Goal: Task Accomplishment & Management: Manage account settings

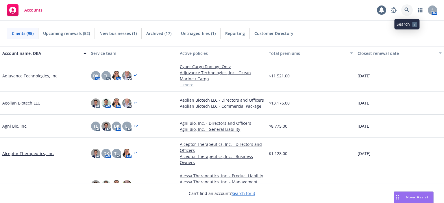
click at [407, 8] on icon at bounding box center [407, 10] width 5 height 5
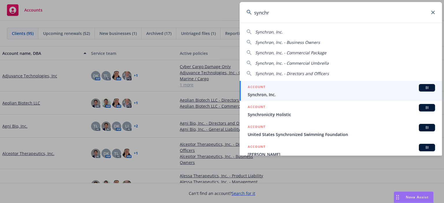
type input "synchr"
click at [287, 90] on div "ACCOUNT BI" at bounding box center [341, 88] width 187 height 8
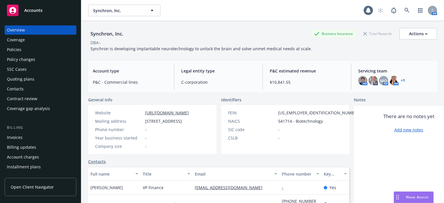
click at [19, 52] on div "Policies" at bounding box center [14, 49] width 14 height 9
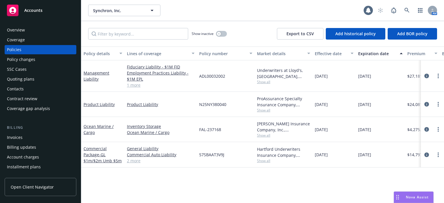
click at [29, 79] on div "Quoting plans" at bounding box center [20, 79] width 27 height 9
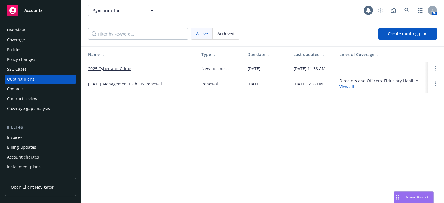
click at [229, 32] on span "Archived" at bounding box center [225, 34] width 17 height 6
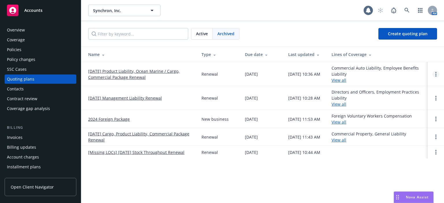
click at [438, 71] on link "Open options" at bounding box center [436, 74] width 7 height 7
click at [159, 72] on link "08/01/25 Product Liability, Ocean Marine / Cargo, Commercial Package Renewal" at bounding box center [140, 74] width 104 height 12
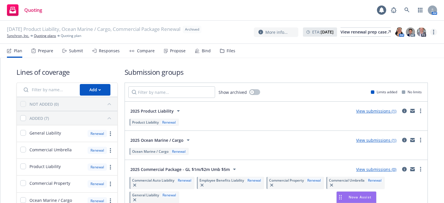
click at [432, 31] on link "more" at bounding box center [433, 32] width 7 height 7
click at [422, 66] on link "Unarchive quoting plan" at bounding box center [405, 67] width 64 height 12
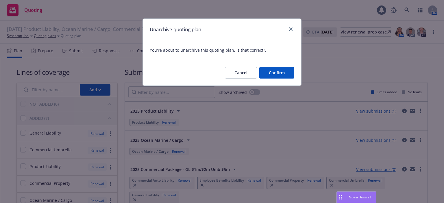
click at [277, 75] on button "Confirm" at bounding box center [276, 73] width 35 height 12
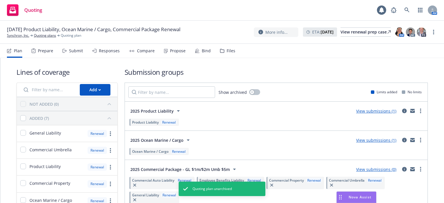
click at [379, 111] on link "View submissions (1)" at bounding box center [376, 110] width 40 height 5
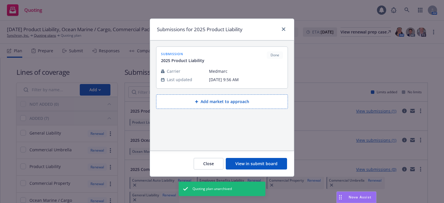
click at [230, 103] on button "Add market to approach" at bounding box center [222, 102] width 132 height 14
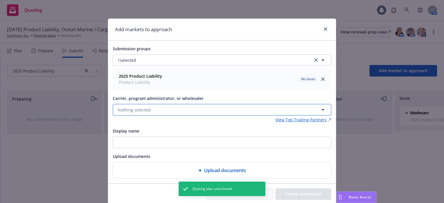
click at [191, 113] on button "Nothing selected" at bounding box center [222, 110] width 219 height 12
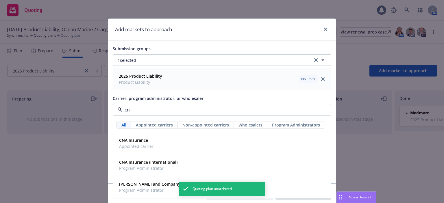
type input "cna"
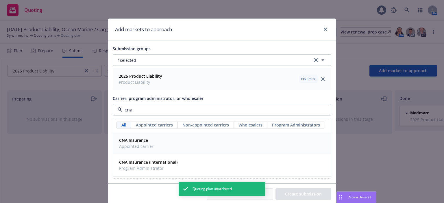
click at [155, 141] on div "CNA Insurance Appointed carrier" at bounding box center [222, 143] width 211 height 14
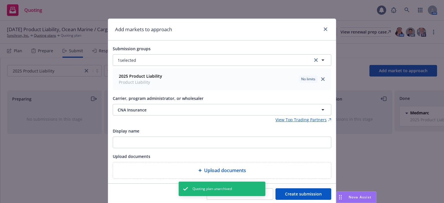
click at [307, 196] on button "Create submission" at bounding box center [304, 195] width 56 height 12
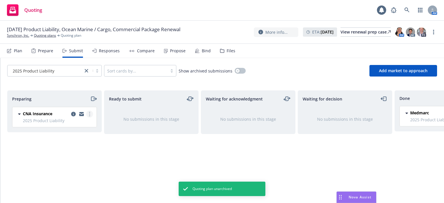
click at [91, 113] on link "more" at bounding box center [89, 114] width 7 height 7
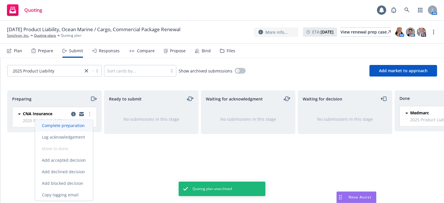
click at [80, 130] on link "Complete preparation" at bounding box center [64, 126] width 58 height 12
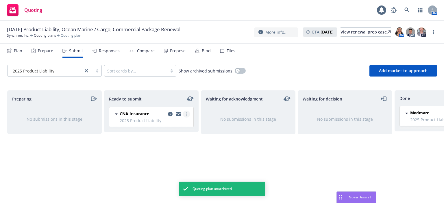
click at [186, 114] on icon "more" at bounding box center [186, 114] width 1 height 5
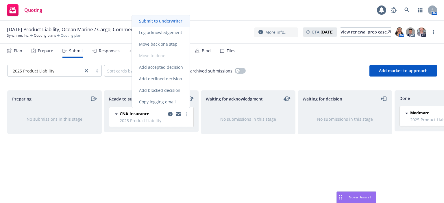
click at [173, 22] on span "Submit to underwriter" at bounding box center [160, 20] width 57 height 5
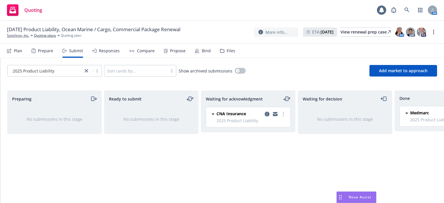
click at [267, 115] on icon "copy logging email" at bounding box center [267, 114] width 5 height 5
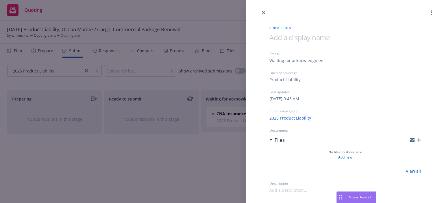
click at [421, 140] on icon "button" at bounding box center [419, 140] width 4 height 4
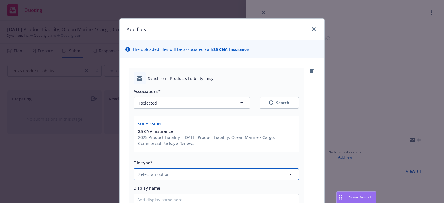
click at [175, 174] on button "Select an option" at bounding box center [216, 175] width 165 height 12
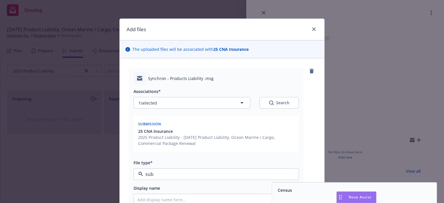
type input "subm"
drag, startPoint x: 280, startPoint y: 189, endPoint x: 261, endPoint y: 190, distance: 19.4
click at [280, 189] on span "Submission" at bounding box center [289, 190] width 23 height 6
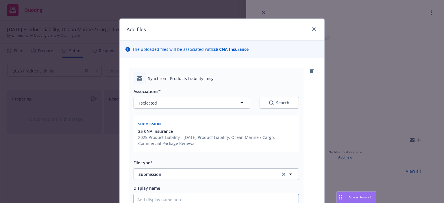
click at [223, 200] on input "Display name" at bounding box center [216, 199] width 165 height 11
type textarea "x"
type input "2"
type textarea "x"
type input "25"
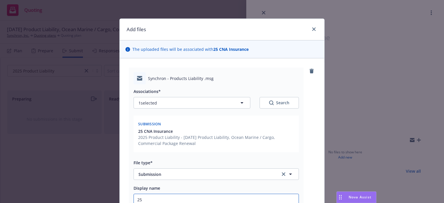
type textarea "x"
type input "25-2"
type textarea "x"
type input "25-26"
type textarea "x"
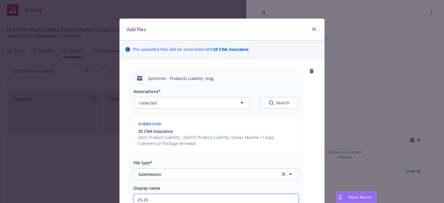
type input "25-26"
type textarea "x"
type input "25-26 Pr"
type textarea "x"
type input "25-26 Pro"
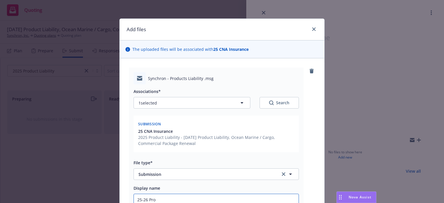
type textarea "x"
type input "25-26 Prod"
type textarea "x"
type input "25-26 Prod"
type textarea "x"
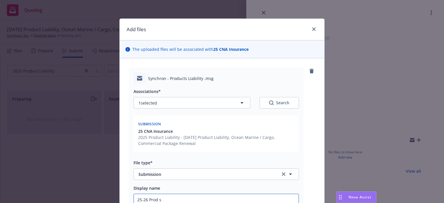
type input "25-26 Prod su"
type textarea "x"
type input "25-26 Prod sub"
type textarea "x"
type input "25-26 Prod subm"
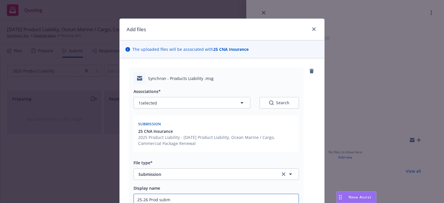
type textarea "x"
type input "25-26 Prod submi"
type textarea "x"
type input "25-26 Prod submis"
type textarea "x"
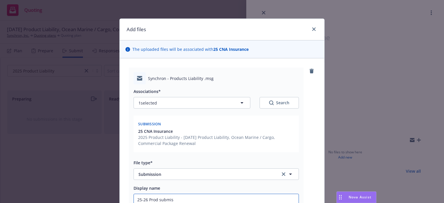
type input "25-26 Prod submiss"
type textarea "x"
type input "25-26 Prod submissi"
type textarea "x"
type input "25-26 Prod submissio"
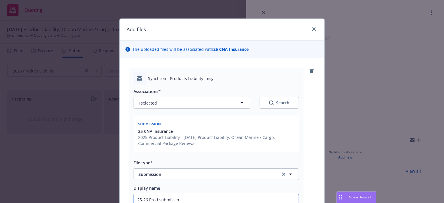
type textarea "x"
type input "25-26 Prod submission"
type textarea "x"
type input "25-26 Prod submission"
type textarea "x"
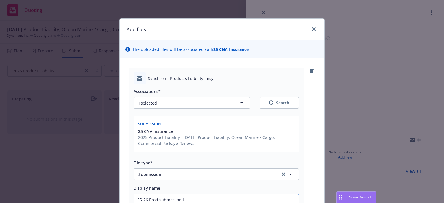
type input "25-26 Prod submission to"
type textarea "x"
type input "25-26 Prod submission to"
type textarea "x"
type input "25-26 Prod submission to C"
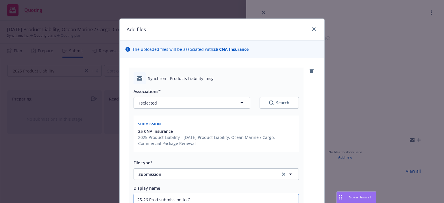
type textarea "x"
type input "25-26 Prod submission to CN"
type textarea "x"
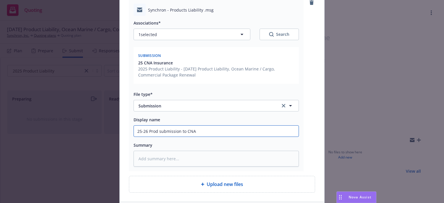
scroll to position [111, 0]
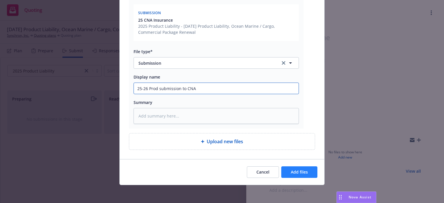
type input "25-26 Prod submission to CNA"
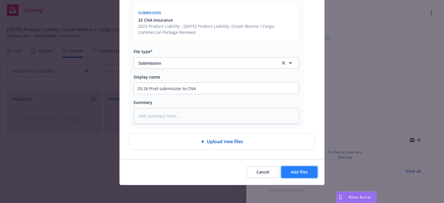
click at [289, 172] on button "Add files" at bounding box center [299, 173] width 36 height 12
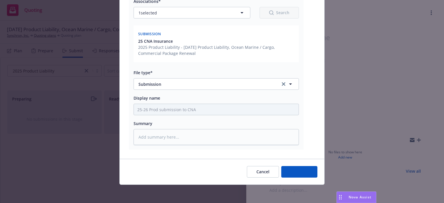
type textarea "x"
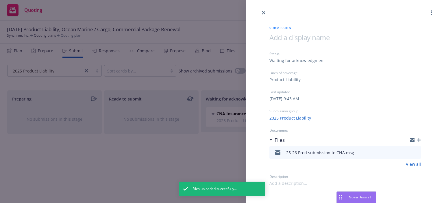
click at [263, 8] on div at bounding box center [345, 8] width 198 height 16
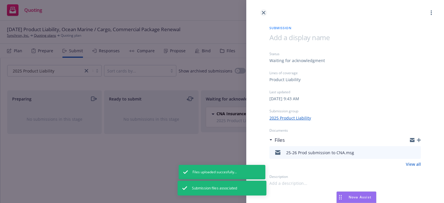
click at [263, 10] on link "close" at bounding box center [263, 12] width 7 height 7
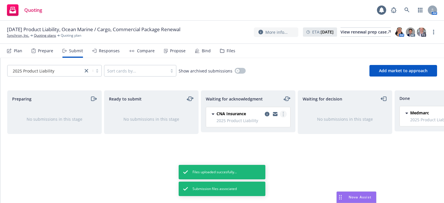
click at [283, 114] on circle "more" at bounding box center [283, 114] width 1 height 1
click at [316, 167] on div "Waiting for decision No submissions in this stage" at bounding box center [345, 141] width 95 height 101
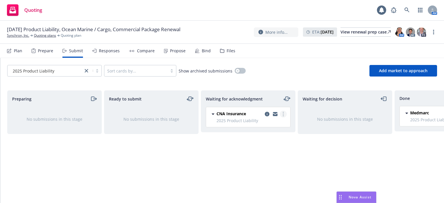
click at [283, 116] on circle "more" at bounding box center [283, 115] width 1 height 1
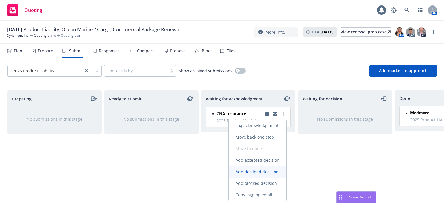
click at [264, 173] on span "Add declined decision" at bounding box center [257, 171] width 57 height 5
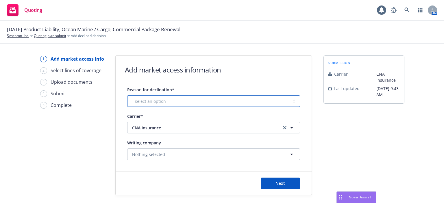
click at [194, 104] on select "-- select an option -- Cannot compete with other markets Carrier non-renewed Ca…" at bounding box center [213, 101] width 173 height 12
select select "DOES_NOT_FIT_UNDERWRITER_APPETITE"
click at [127, 95] on select "-- select an option -- Cannot compete with other markets Carrier non-renewed Ca…" at bounding box center [213, 101] width 173 height 12
click at [276, 181] on span "Next" at bounding box center [281, 183] width 10 height 5
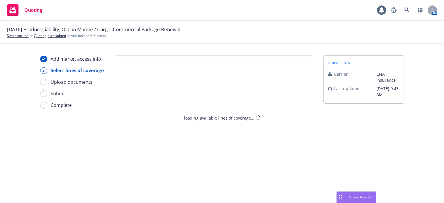
select select "DOES_NOT_FIT_UNDERWRITER_APPETITE"
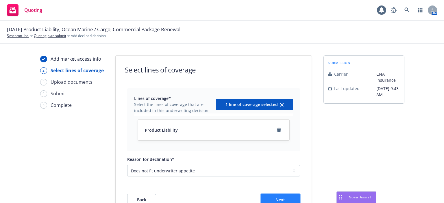
click at [282, 198] on span "Next" at bounding box center [281, 199] width 10 height 5
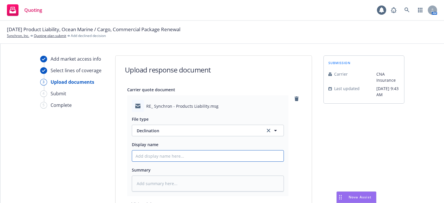
click at [197, 156] on input "Display name" at bounding box center [208, 156] width 152 height 11
paste input "25-26 Prod submission to CNA"
type textarea "x"
type input "25-26 Prod submission to CNA"
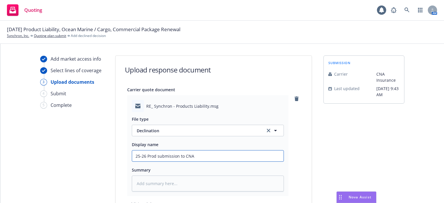
click at [156, 157] on input "25-26 Prod submission to CNA" at bounding box center [208, 156] width 152 height 11
type textarea "x"
type input "25-26 Prod dsubmission to CNA"
type textarea "x"
type input "25-26 Prod desubmission to CNA"
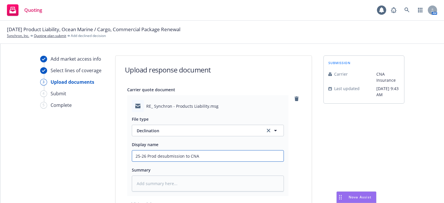
type textarea "x"
type input "25-26 Prod decsubmission to CNA"
type textarea "x"
type input "25-26 Prod declsubmission to CNA"
type textarea "x"
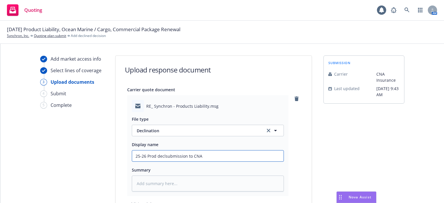
type input "25-26 Prod declisubmission to CNA"
type textarea "x"
type input "25-26 Prod declinisubmission to CNA"
type textarea "x"
type input "25-26 Prod declinsubmission to CNA"
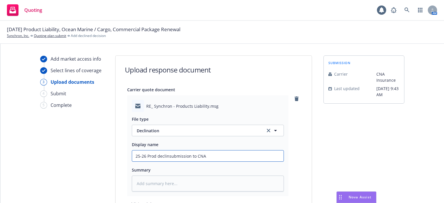
type textarea "x"
type input "25-26 Prod declinasubmission to CNA"
type textarea "x"
type input "25-26 Prod declinatsubmission to CNA"
type textarea "x"
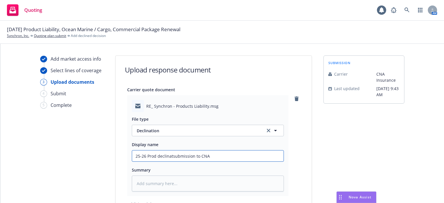
type input "25-26 Prod declinatisubmission to CNA"
type textarea "x"
type input "25-26 Prod declinatiosubmission to CNA"
type textarea "x"
type input "25-26 Prod declination submission to CNA"
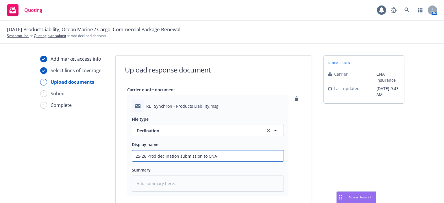
type textarea "x"
type input "25-26 Prod declination ubmission to CNA"
type textarea "x"
type input "25-26 Prod declination bmission to CNA"
type textarea "x"
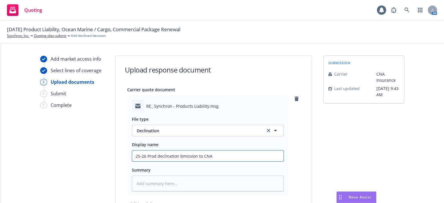
type input "25-26 Prod declination mission to CNA"
type textarea "x"
type input "25-26 Prod declination ission to CNA"
type textarea "x"
type input "25-26 Prod declination ssion to CNA"
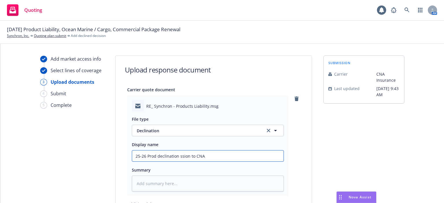
type textarea "x"
type input "25-26 Prod declination sion to CNA"
type textarea "x"
type input "25-26 Prod declination ion to CNA"
type textarea "x"
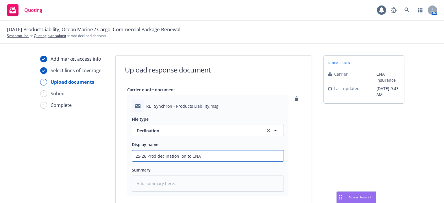
type input "25-26 Prod declination on to CNA"
type textarea "x"
type input "25-26 Prod declination n to CNA"
type textarea "x"
type input "25-26 Prod declination to CNA"
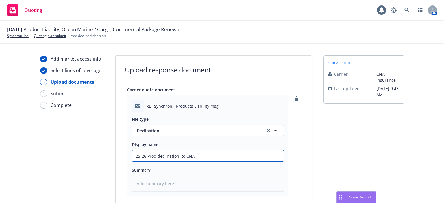
type textarea "x"
type input "25-26 Prod declination to CNA"
type textarea "x"
type input "25-26 Prod declination o CNA"
type textarea "x"
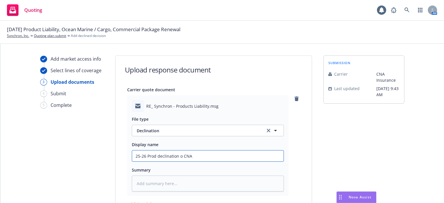
type input "25-26 Prod declination CNA"
type textarea "x"
type input "25-26 Prod declination e CNA"
type textarea "x"
type input "25-26 Prod declination em CNA"
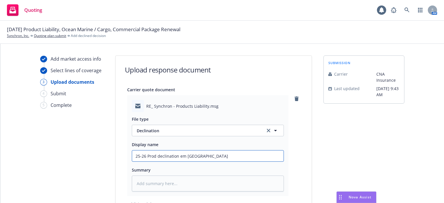
type textarea "x"
type input "25-26 Prod declination em CNA"
type textarea "x"
type input "25-26 Prod declination em f CNA"
type textarea "x"
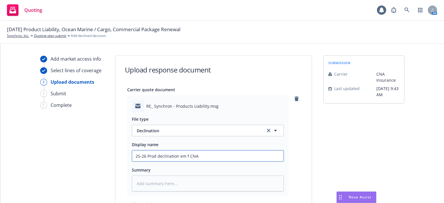
type input "25-26 Prod declination em fr CNA"
type textarea "x"
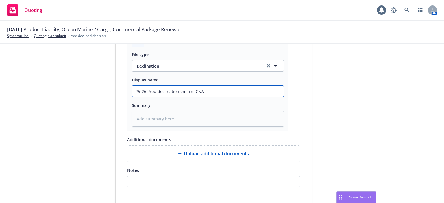
scroll to position [95, 0]
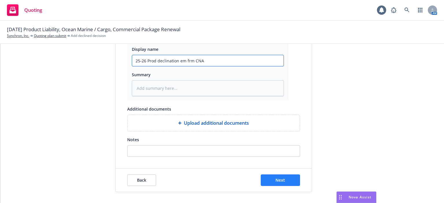
type input "25-26 Prod declination em frm CNA"
click at [287, 178] on button "Next" at bounding box center [280, 181] width 39 height 12
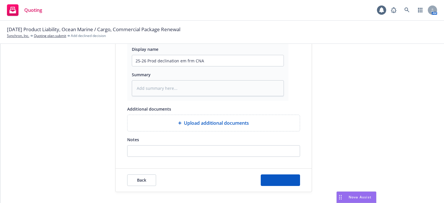
type textarea "x"
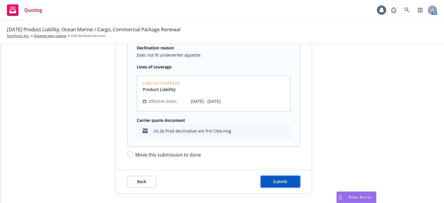
click at [287, 178] on button "Submit" at bounding box center [280, 182] width 39 height 12
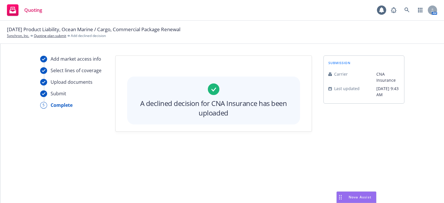
scroll to position [0, 0]
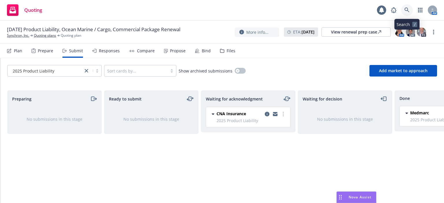
click at [407, 12] on icon at bounding box center [407, 10] width 5 height 5
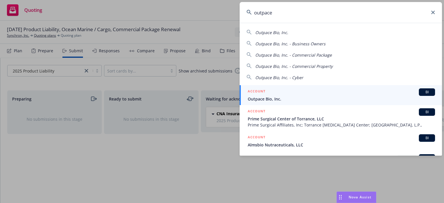
type input "outpace"
click at [292, 98] on span "Outpace Bio, Inc." at bounding box center [341, 99] width 187 height 6
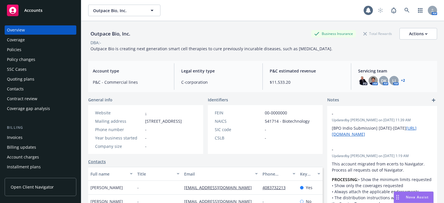
click at [17, 52] on div "Policies" at bounding box center [14, 49] width 14 height 9
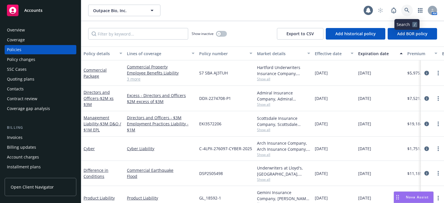
click at [408, 10] on icon at bounding box center [407, 10] width 5 height 5
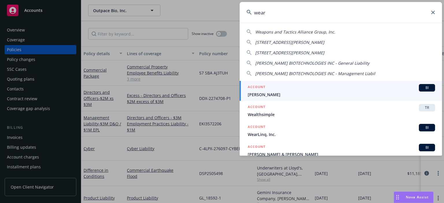
type input "wearl"
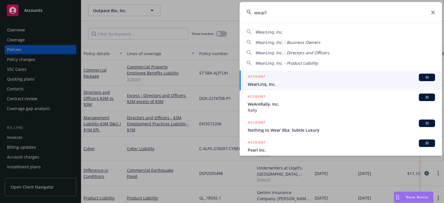
click at [258, 82] on span "WearLinq, Inc." at bounding box center [341, 84] width 187 height 6
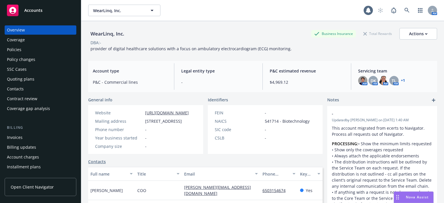
click at [55, 61] on div "Policy changes" at bounding box center [40, 59] width 67 height 9
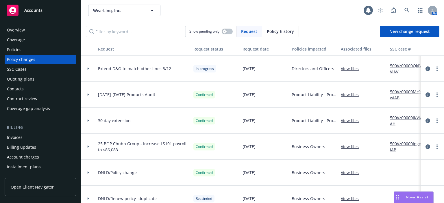
click at [353, 69] on link "View files" at bounding box center [352, 69] width 23 height 6
click at [437, 68] on circle "more" at bounding box center [437, 68] width 1 height 1
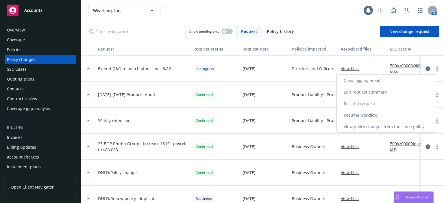
click at [364, 113] on link "Resume workflow" at bounding box center [386, 116] width 99 height 12
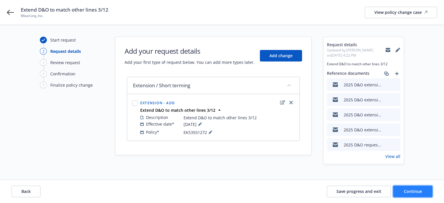
click at [414, 192] on span "Continue" at bounding box center [413, 191] width 18 height 5
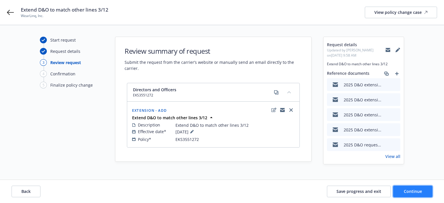
click at [414, 192] on span "Continue" at bounding box center [413, 191] width 18 height 5
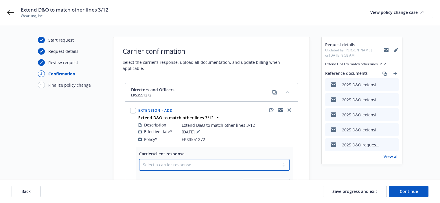
click at [207, 159] on select "Select a carrier response Accepted Accepted with revision No endorsement needed…" at bounding box center [214, 165] width 150 height 12
select select "ACCEPTED"
click at [139, 159] on select "Select a carrier response Accepted Accepted with revision No endorsement needed…" at bounding box center [214, 165] width 150 height 12
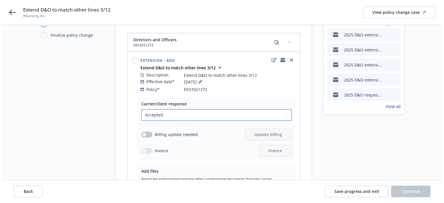
scroll to position [58, 0]
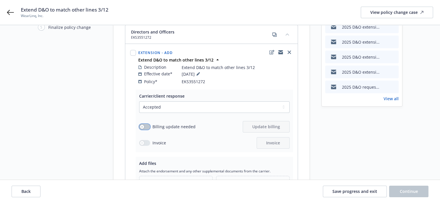
click at [145, 124] on button "button" at bounding box center [144, 127] width 11 height 6
click at [250, 121] on button "Update billing" at bounding box center [266, 127] width 47 height 12
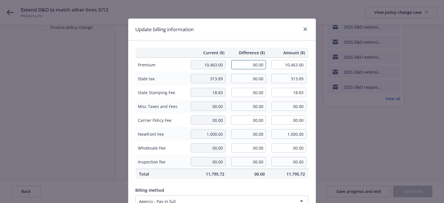
click at [238, 63] on input "00.00" at bounding box center [248, 64] width 35 height 9
type input "2,919.00"
type input "13,382.00"
type input "350.28"
type input "87.57"
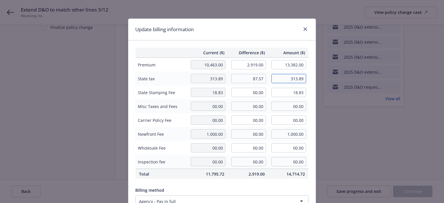
type input "401.46"
type input "5.25"
type input "24.08"
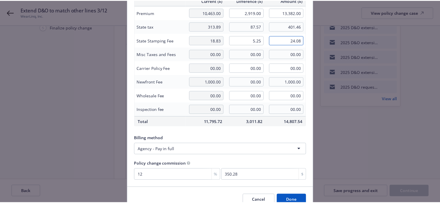
scroll to position [81, 0]
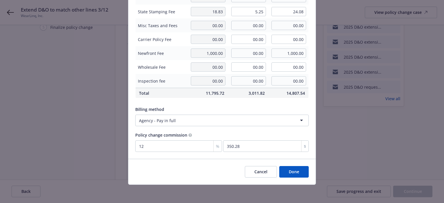
click at [292, 170] on button "Done" at bounding box center [293, 172] width 29 height 12
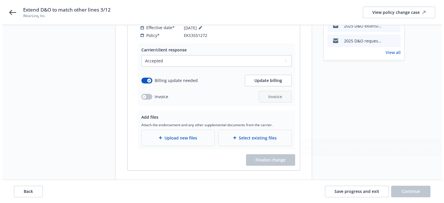
scroll to position [114, 0]
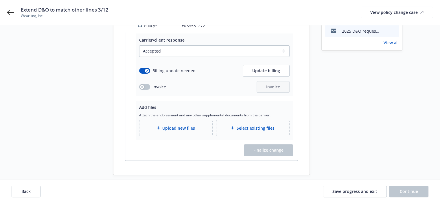
click at [185, 125] on span "Upload new files" at bounding box center [178, 128] width 33 height 6
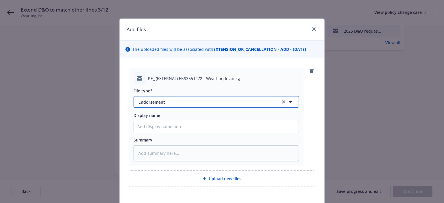
click at [189, 103] on span "Endorsement" at bounding box center [206, 102] width 134 height 6
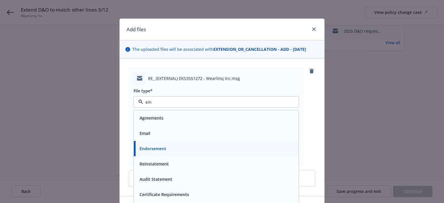
type input "ema"
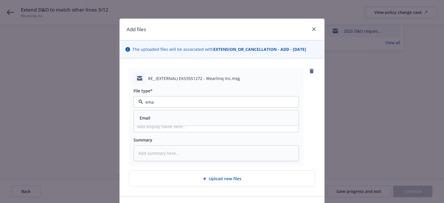
click at [186, 121] on div "Email" at bounding box center [216, 118] width 158 height 8
click at [185, 129] on input "Display name" at bounding box center [216, 126] width 165 height 11
type textarea "x"
type input "2"
type textarea "x"
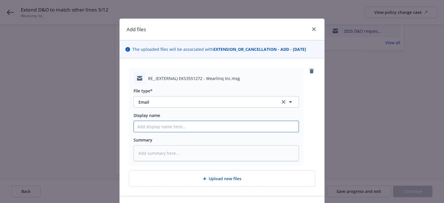
type textarea "x"
type input "8"
type textarea "x"
type input "2"
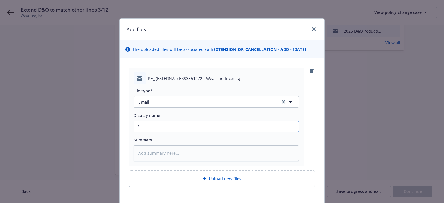
type textarea "x"
type input "20"
type textarea "x"
type input "202"
type textarea "x"
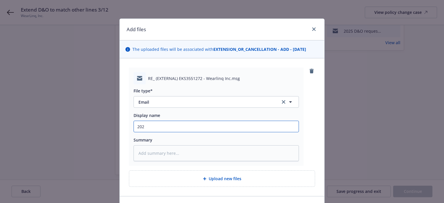
type input "2025"
type textarea "x"
type input "2025"
type textarea "x"
type input "2025 D"
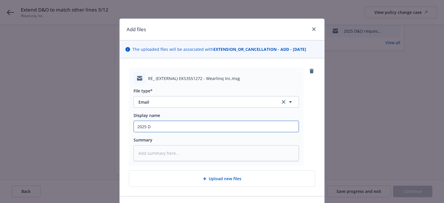
type textarea "x"
type input "2025 D&"
type textarea "x"
type input "2025 D&O"
type textarea "x"
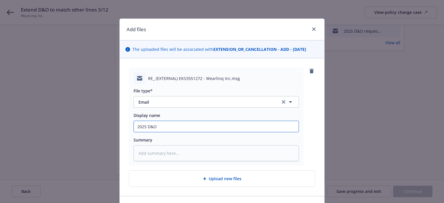
type input "2025 D&O"
type textarea "x"
type input "2025 D&O e"
type textarea "x"
type input "2025 D&O ex"
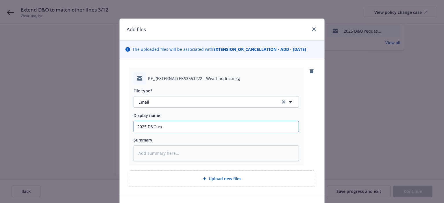
type textarea "x"
type input "2025 D&O exte"
type textarea "x"
type input "2025 D&O exten"
type textarea "x"
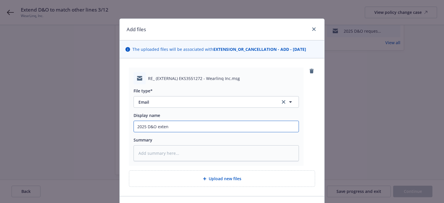
type input "2025 D&O extens"
type textarea "x"
type input "2025 D&O extensi"
type textarea "x"
type input "2025 D&O extensio"
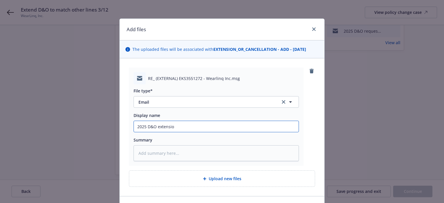
type textarea "x"
type input "2025 D&O extension"
type textarea "x"
type input "2025 D&O extension"
type textarea "x"
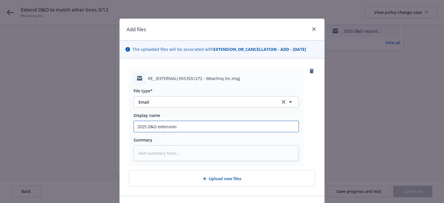
type input "2025 D&O extension e"
type textarea "x"
type input "2025 D&O extension em"
type textarea "x"
type input "2025 D&O extension em"
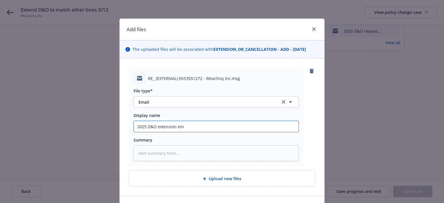
type textarea "x"
type input "2025 D&O extension em f"
type textarea "x"
type input "2025 D&O extension em fr"
type textarea "x"
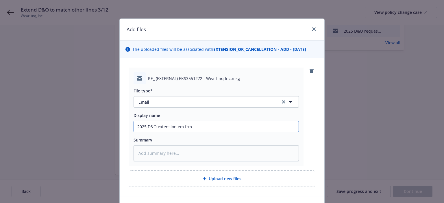
type input "2025 D&O extension em frm"
type textarea "x"
type input "2025 D&O extension em frm R"
type textarea "x"
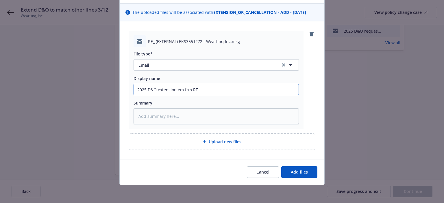
type input "2025 D&O extension em frm RT"
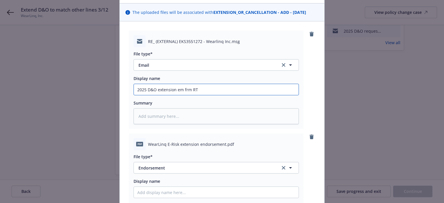
scroll to position [95, 0]
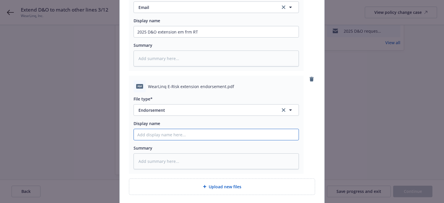
click at [191, 37] on input "Display name" at bounding box center [216, 31] width 165 height 11
paste input "2025 D&O extension em frm RT"
type textarea "x"
type input "2025 D&O extension em frm RT"
drag, startPoint x: 175, startPoint y: 134, endPoint x: 235, endPoint y: 134, distance: 60.4
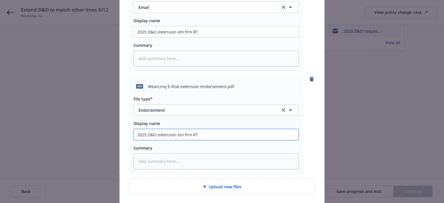
click at [235, 37] on input "2025 D&O extension em frm RT" at bounding box center [216, 31] width 165 height 11
type textarea "x"
type input "2025 D&O extension"
type textarea "x"
type input "2025 D&O extension E"
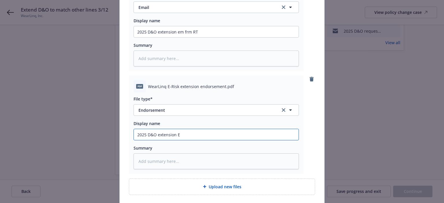
type textarea "x"
type input "2025 D&O extension Er"
type textarea "x"
type input "2025 D&O extension Eris"
type textarea "x"
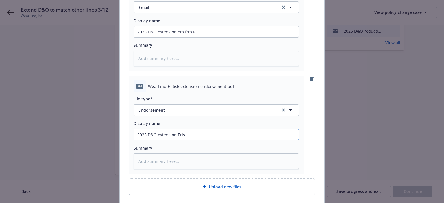
type input "2025 D&O extension Erisk"
click at [176, 37] on input "2025 D&O extension Erisk" at bounding box center [216, 31] width 165 height 11
type textarea "x"
type input "2025 D&O extension eErisk"
type textarea "x"
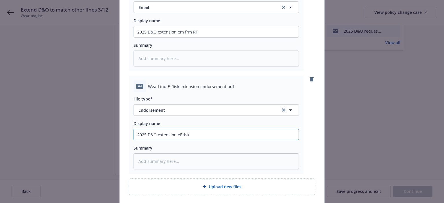
type input "2025 D&O extension enErisk"
type textarea "x"
type input "2025 D&O extension endoErisk"
type textarea "x"
type input "2025 D&O extension endorErisk"
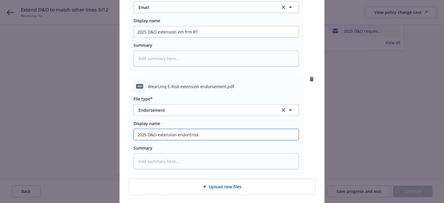
type textarea "x"
type input "2025 D&O extension endorsErisk"
type textarea "x"
type input "2025 D&O extension endorsmErisk"
type textarea "x"
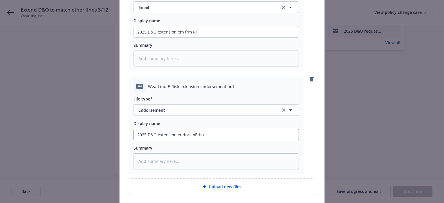
type input "2025 D&O extension endorsmeErisk"
type textarea "x"
type input "2025 D&O extension endorsmetErisk"
type textarea "x"
type input "2025 D&O extension endorsmeErisk"
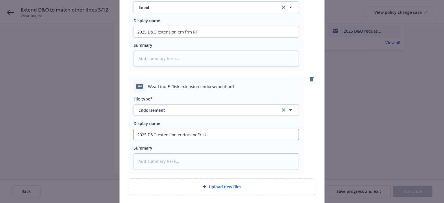
type textarea "x"
type input "2025 D&O extension endorsmErisk"
type textarea "x"
type input "2025 D&O extension endorsErisk"
type textarea "x"
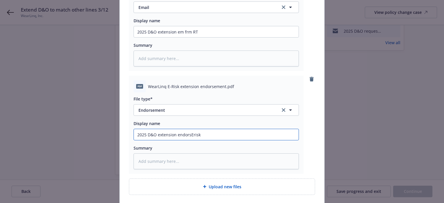
type input "2025 D&O extension endorErisk"
type textarea "x"
type input "2025 D&O extension endorseErisk"
type textarea "x"
type input "2025 D&O extension endorsemErisk"
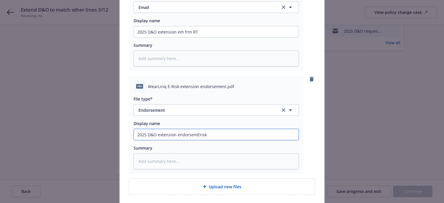
type textarea "x"
type input "2025 D&O extension endorsemeErisk"
type textarea "x"
type input "2025 D&O extension endorsemenErisk"
type textarea "x"
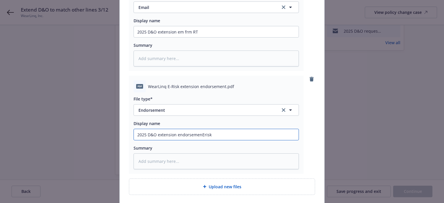
type input "2025 D&O extension endorsementErisk"
type textarea "x"
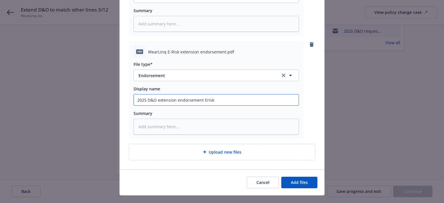
scroll to position [140, 0]
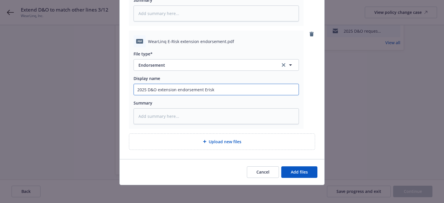
type input "2025 D&O extension endorsement Erisk"
type textarea "x"
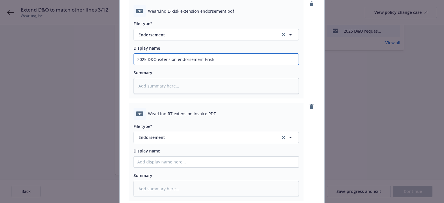
scroll to position [198, 0]
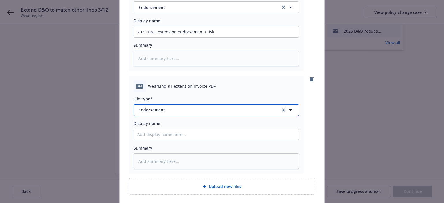
click at [157, 111] on span "Endorsement" at bounding box center [206, 110] width 134 height 6
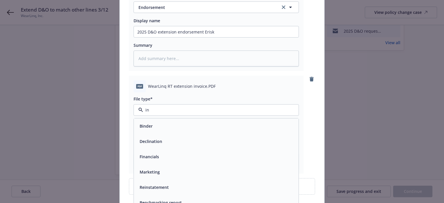
type input "inv"
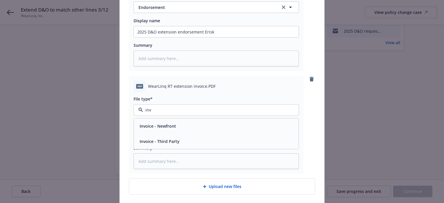
click at [156, 140] on span "Invoice - Third Party" at bounding box center [160, 142] width 40 height 6
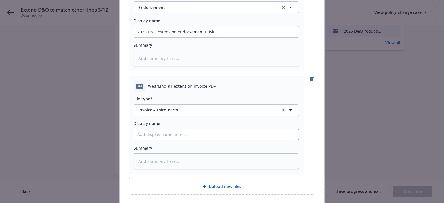
paste input "2025 D&O extension em frm RT"
type textarea "x"
type input "2025 D&O extension em frm RT"
drag, startPoint x: 174, startPoint y: 134, endPoint x: 189, endPoint y: 135, distance: 14.5
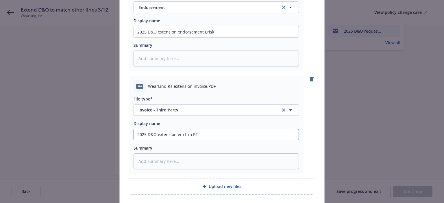
type textarea "x"
type input "2025 D&O extension RT"
type textarea "x"
type input "2025 D&O extension i RT"
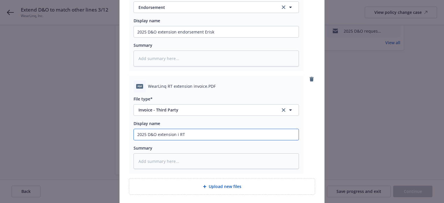
type textarea "x"
type input "2025 D&O extension ib RT"
type textarea "x"
type input "2025 D&O extension ibv RT"
type textarea "x"
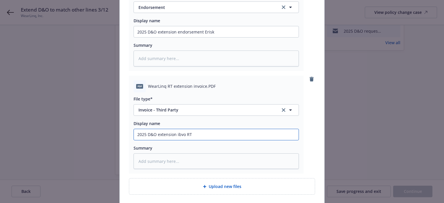
type input "2025 D&O extension ibvoc RT"
type textarea "x"
type input "2025 D&O extension ibvoc== RT"
type textarea "x"
type input "2025 D&O extension ibvoc=== RT"
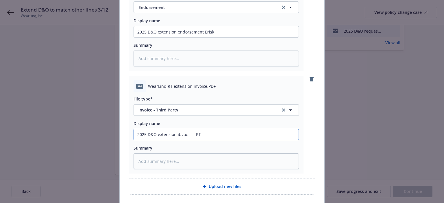
type textarea "x"
type input "2025 D&O extension ibvoc== RT"
type textarea "x"
type input "2025 D&O extension ibvoc= RT"
type textarea "x"
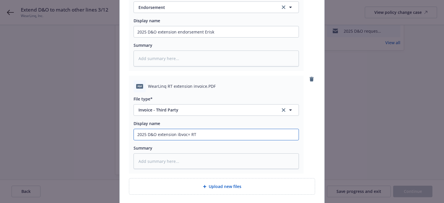
type input "2025 D&O extension ibvoc RT"
type textarea "x"
type input "2025 D&O extension ibvo RT"
type textarea "x"
type input "2025 D&O extension ibv RT"
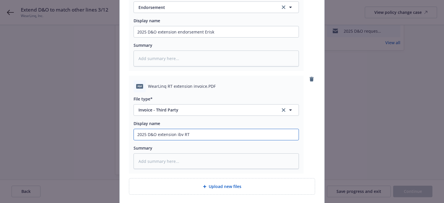
type textarea "x"
type input "2025 D&O extension ib RT"
type textarea "x"
type input "2025 D&O extension i RT"
type textarea "x"
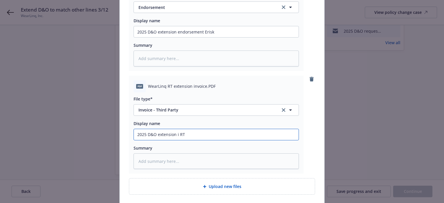
type input "2025 D&O extension in RT"
type textarea "x"
type input "2025 D&O extension invo RT"
type textarea "x"
type input "2025 D&O extension invoi RT"
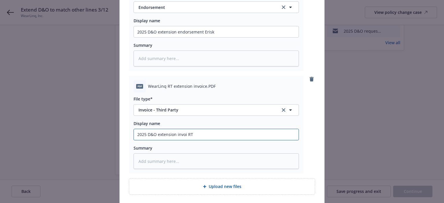
type textarea "x"
type input "2025 D&O extension invoic RT"
type textarea "x"
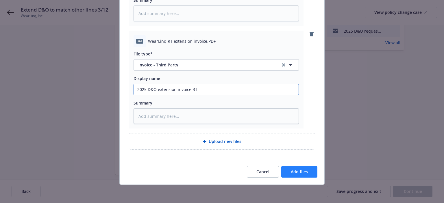
type input "2025 D&O extension invoice RT"
click at [302, 177] on button "Add files" at bounding box center [299, 172] width 36 height 12
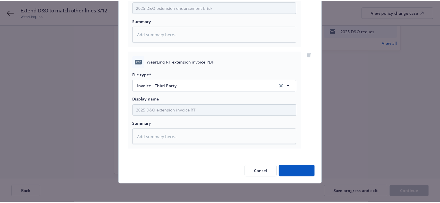
scroll to position [222, 0]
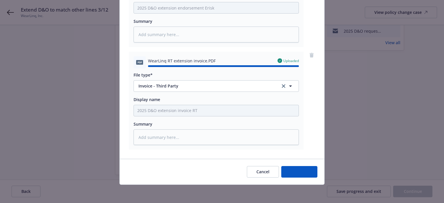
type textarea "x"
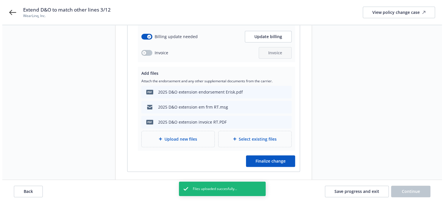
scroll to position [159, 0]
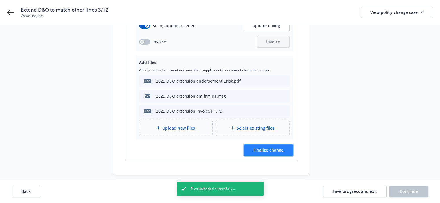
click at [277, 147] on span "Finalize change" at bounding box center [268, 149] width 30 height 5
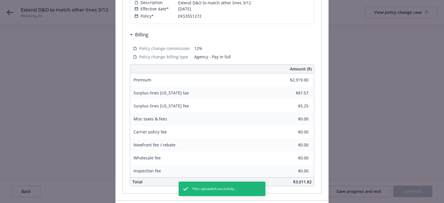
scroll to position [187, 0]
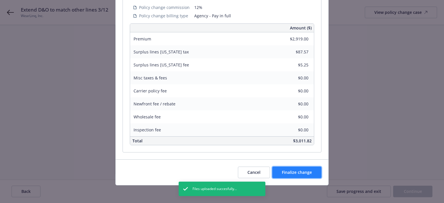
click at [311, 171] on button "Finalize change" at bounding box center [296, 173] width 49 height 12
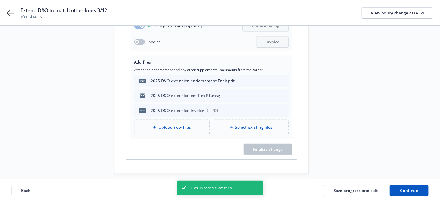
scroll to position [159, 0]
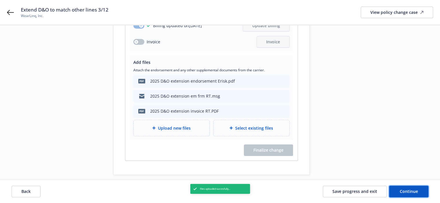
click at [402, 191] on span "Continue" at bounding box center [409, 191] width 18 height 5
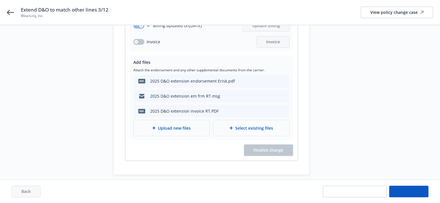
scroll to position [150, 0]
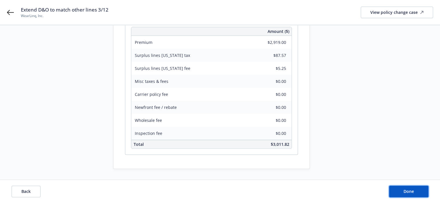
click at [402, 191] on button "Done" at bounding box center [408, 192] width 39 height 12
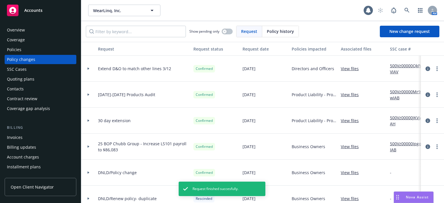
click at [41, 48] on div "Policies" at bounding box center [40, 49] width 67 height 9
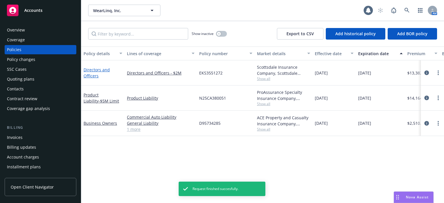
click at [88, 68] on link "Directors and Officers" at bounding box center [97, 73] width 26 height 12
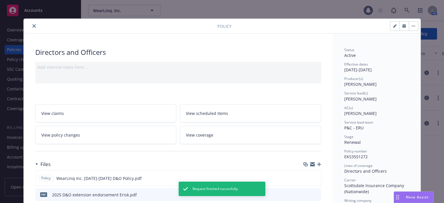
scroll to position [17, 0]
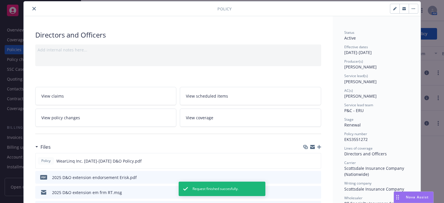
click at [395, 8] on button "button" at bounding box center [394, 8] width 9 height 9
select select "RENEWAL"
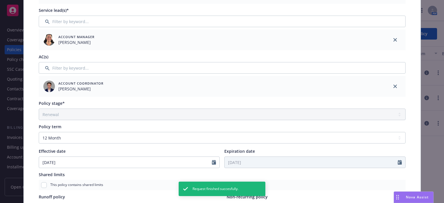
scroll to position [133, 0]
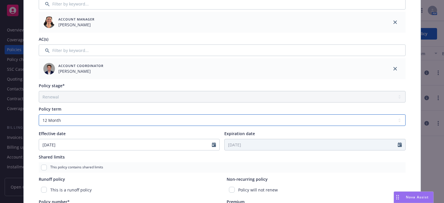
click at [181, 122] on select "Select policy term 12 Month 6 Month 4 Month 3 Month 2 Month 1 Month 36 Month (3…" at bounding box center [222, 121] width 367 height 12
select select "other"
click at [39, 115] on select "Select policy term 12 Month 6 Month 4 Month 3 Month 2 Month 1 Month 36 Month (3…" at bounding box center [222, 121] width 367 height 12
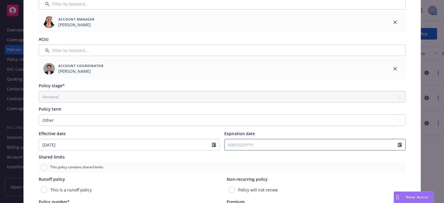
click at [245, 149] on input "Expiration date" at bounding box center [311, 144] width 173 height 11
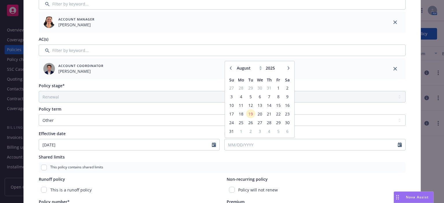
click at [289, 69] on button "button" at bounding box center [288, 67] width 7 height 7
click at [288, 69] on button "button" at bounding box center [288, 67] width 7 height 7
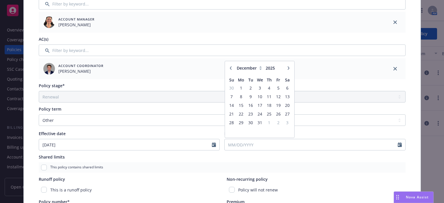
select select "1"
type input "2026"
click at [288, 69] on button "button" at bounding box center [288, 67] width 7 height 7
click at [288, 68] on icon "button" at bounding box center [289, 67] width 2 height 3
select select "3"
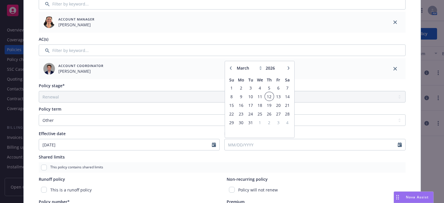
click at [268, 95] on span "12" at bounding box center [269, 96] width 8 height 7
type input "[DATE]"
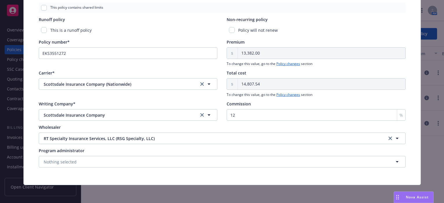
scroll to position [0, 0]
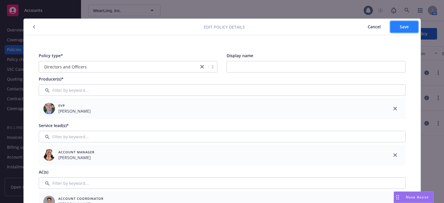
click at [400, 27] on span "Save" at bounding box center [404, 26] width 9 height 5
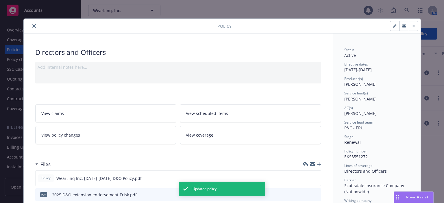
click at [32, 26] on icon "close" at bounding box center [33, 25] width 3 height 3
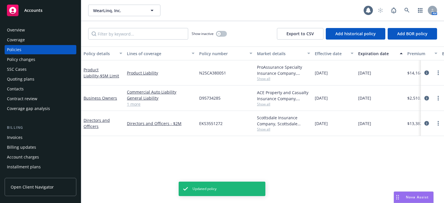
click at [39, 81] on div "Quoting plans" at bounding box center [40, 79] width 67 height 9
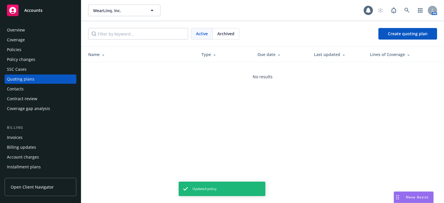
click at [36, 52] on div "Policies" at bounding box center [40, 49] width 67 height 9
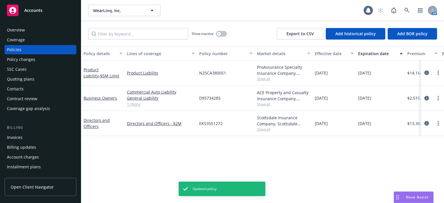
click at [34, 71] on div "SSC Cases" at bounding box center [40, 69] width 67 height 9
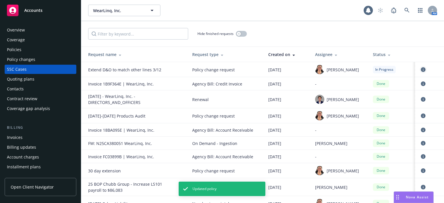
click at [421, 69] on icon "circleInformation" at bounding box center [423, 69] width 5 height 5
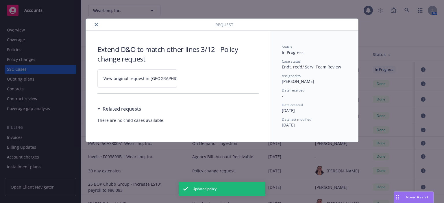
click at [129, 75] on span "View original request in SSC" at bounding box center [148, 78] width 88 height 6
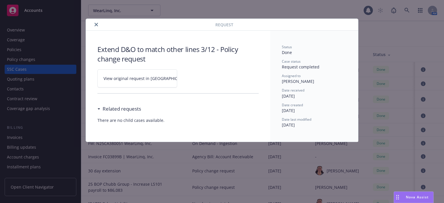
click at [95, 24] on icon "close" at bounding box center [96, 24] width 3 height 3
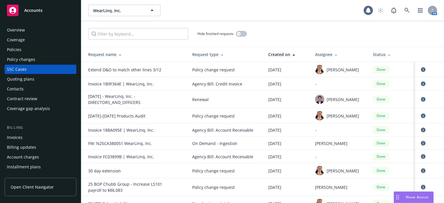
click at [51, 51] on div "Policies" at bounding box center [40, 49] width 67 height 9
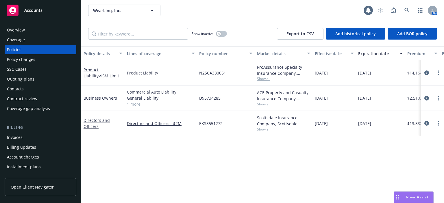
click at [27, 134] on div "Invoices" at bounding box center [40, 137] width 67 height 9
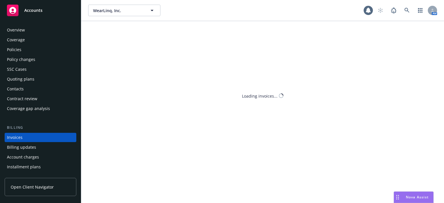
scroll to position [27, 0]
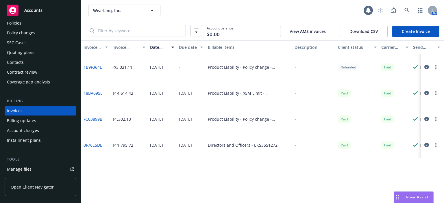
click at [414, 33] on link "Create Invoice" at bounding box center [415, 32] width 47 height 12
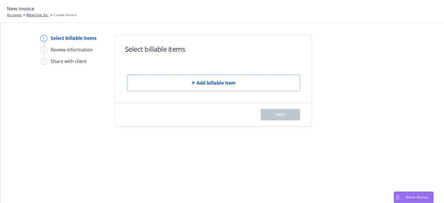
click at [130, 78] on button "Add billable item" at bounding box center [213, 83] width 173 height 17
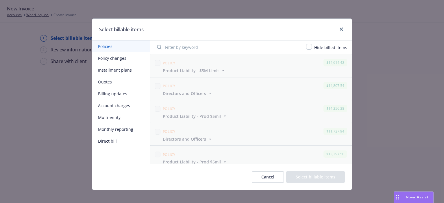
click at [125, 59] on button "Policy changes" at bounding box center [121, 58] width 58 height 12
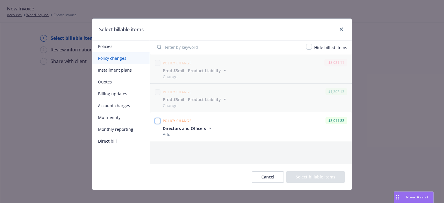
click at [156, 121] on input "checkbox" at bounding box center [158, 121] width 6 height 6
checkbox input "true"
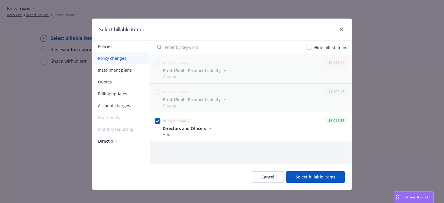
click at [316, 177] on button "Select billable items" at bounding box center [315, 178] width 59 height 12
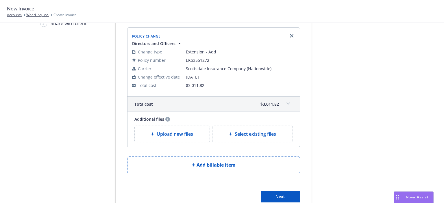
scroll to position [54, 0]
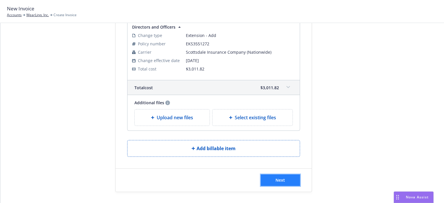
click at [276, 179] on span "Next" at bounding box center [281, 180] width 10 height 5
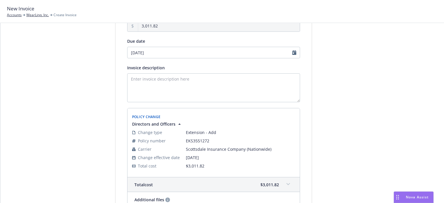
scroll to position [125, 0]
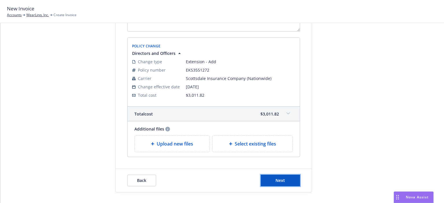
click at [276, 179] on span "Next" at bounding box center [281, 180] width 10 height 5
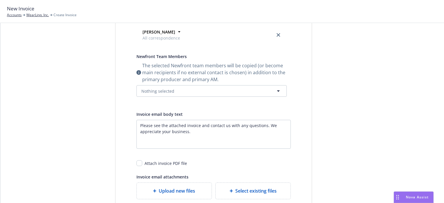
scroll to position [0, 0]
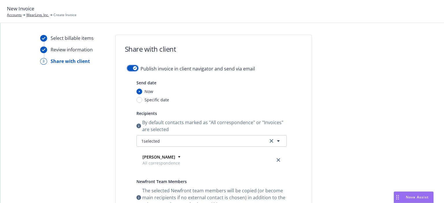
click at [128, 69] on button "button" at bounding box center [132, 68] width 11 height 6
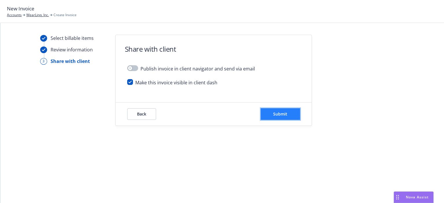
click at [271, 115] on button "Submit" at bounding box center [280, 114] width 39 height 12
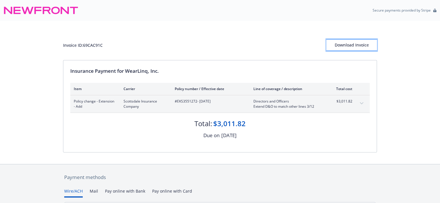
click at [341, 47] on div "Download Invoice" at bounding box center [351, 45] width 51 height 11
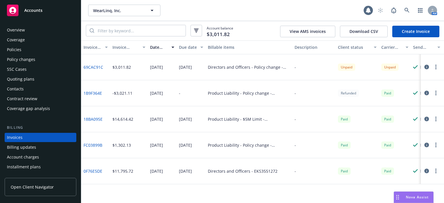
click at [42, 34] on div "Overview" at bounding box center [40, 29] width 67 height 9
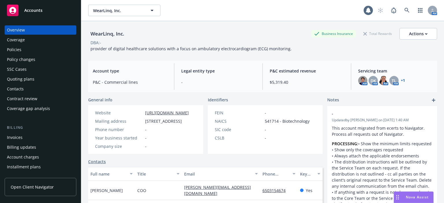
click at [19, 88] on div "Contacts" at bounding box center [15, 88] width 17 height 9
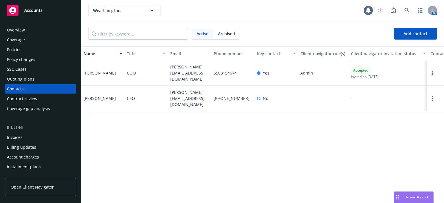
click at [32, 59] on div "Policy changes" at bounding box center [21, 59] width 28 height 9
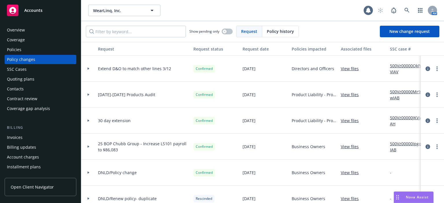
click at [358, 71] on link "View files" at bounding box center [352, 69] width 23 height 6
click at [409, 9] on icon at bounding box center [407, 10] width 5 height 5
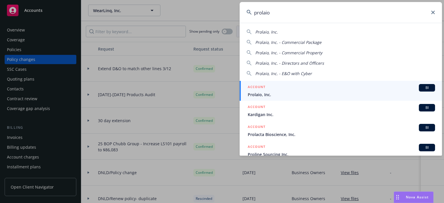
type input "prolaio"
click at [257, 92] on span "Prolaio, Inc." at bounding box center [341, 95] width 187 height 6
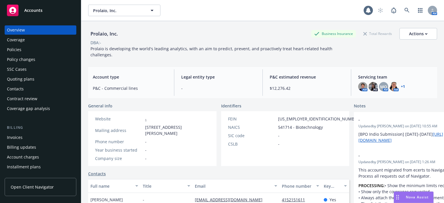
click at [31, 52] on div "Policies" at bounding box center [40, 49] width 67 height 9
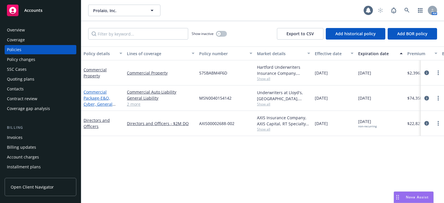
click at [93, 106] on span "- E&O, Cyber, General Liability with Products HNOA and Clinical Trial" at bounding box center [103, 110] width 39 height 30
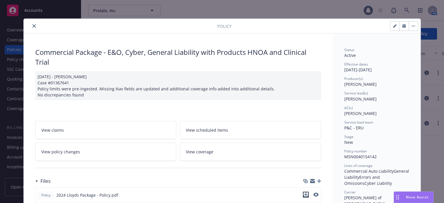
click at [304, 194] on icon "download file" at bounding box center [306, 195] width 5 height 5
click at [86, 28] on div at bounding box center [121, 26] width 191 height 7
click at [35, 25] on button "close" at bounding box center [34, 26] width 7 height 7
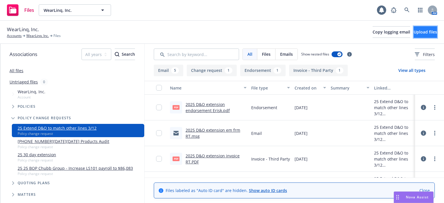
click at [414, 33] on span "Upload files" at bounding box center [425, 31] width 23 height 5
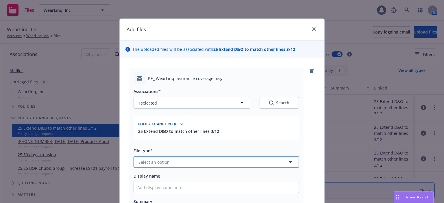
click at [208, 163] on button "Select an option" at bounding box center [216, 162] width 165 height 12
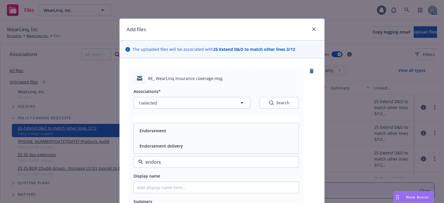
type input "endorse"
click at [206, 150] on div "Endorsement delivery" at bounding box center [216, 146] width 158 height 8
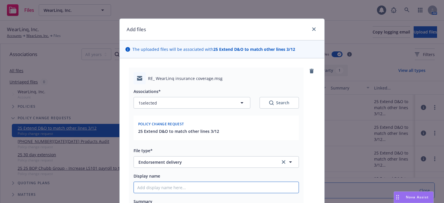
click at [189, 189] on input "Display name" at bounding box center [216, 187] width 165 height 11
type textarea "x"
type input "2"
type textarea "x"
type input "20"
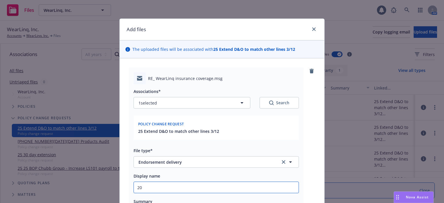
type textarea "x"
type input "202"
type textarea "x"
type input "2025"
type textarea "x"
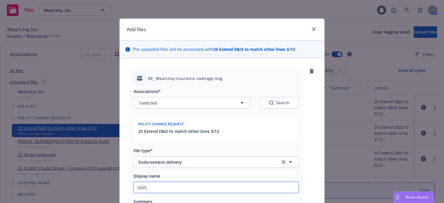
type input "2025"
type textarea "x"
type input "2025 D"
type textarea "x"
type input "2025 D&"
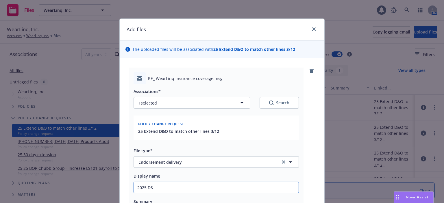
type textarea "x"
type input "2025 D&O"
type textarea "x"
type input "2025 D&O"
type textarea "x"
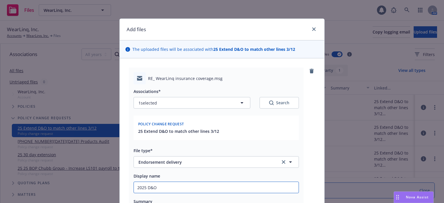
type input "2025 D&O e"
type textarea "x"
type input "2025 D&O ex"
type textarea "x"
type input "2025 D&O ext"
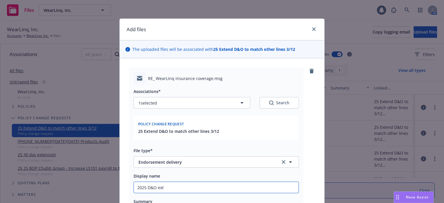
type textarea "x"
type input "2025 D&O exte"
type textarea "x"
type input "2025 D&O exten"
type textarea "x"
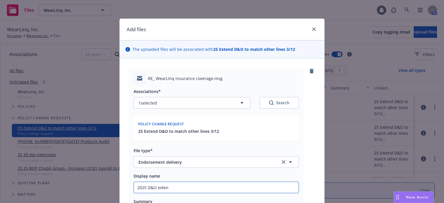
type input "2025 D&O extens"
type textarea "x"
type input "2025 D&O extensi"
type textarea "x"
type input "2025 D&O extensio"
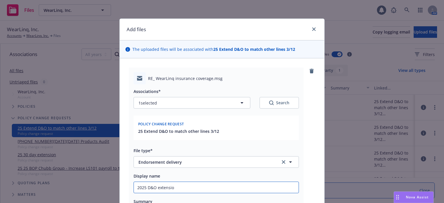
type textarea "x"
type input "2025 D&O extension"
type textarea "x"
type input "2025 D&O extension e"
type textarea "x"
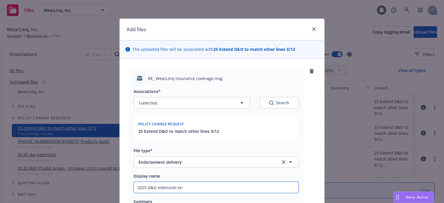
type input "2025 D&O extension end"
type textarea "x"
type input "2025 D&O extension endo"
type textarea "x"
type input "2025 D&O extension endor"
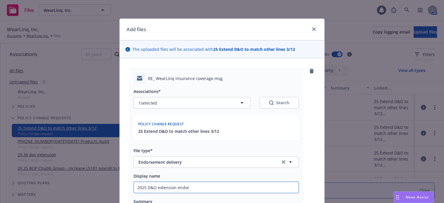
type textarea "x"
type input "2025 D&O extension endors"
type textarea "x"
type input "2025 D&O extension endorse"
type textarea "x"
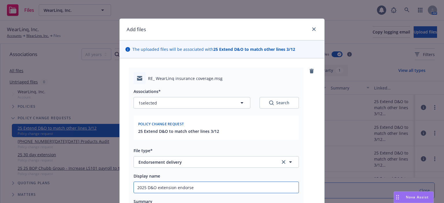
type input "2025 D&O extension endorsem"
type textarea "x"
type input "2025 D&O extension endorsemen"
type textarea "x"
type input "2025 D&O extension endorsement"
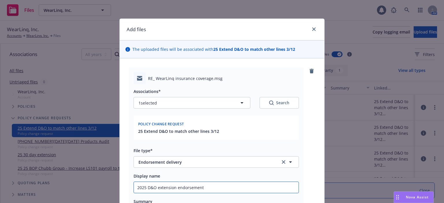
type textarea "x"
type input "2025 D&O extension endorsement"
type textarea "x"
type input "2025 D&O extension endorsement a"
type textarea "x"
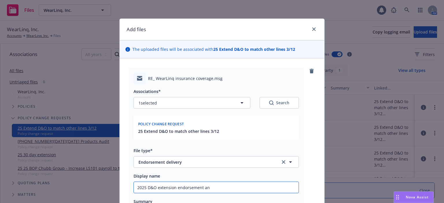
type input "2025 D&O extension endorsement and"
type textarea "x"
type input "2025 D&O extension endorsement and"
type textarea "x"
type input "2025 D&O extension endorsement and i"
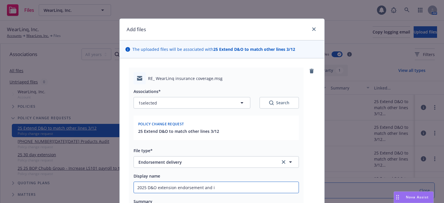
type textarea "x"
type input "2025 D&O extension endorsement and in"
type textarea "x"
type input "2025 D&O extension endorsement and inv"
type textarea "x"
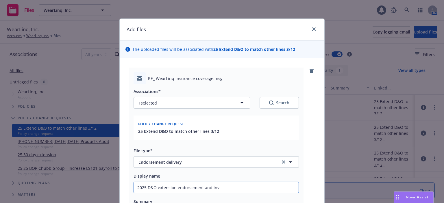
type input "2025 D&O extension endorsement and invo"
type textarea "x"
type input "2025 D&O extension endorsement and invoi"
type textarea "x"
type input "2025 D&O extension endorsement and invoic"
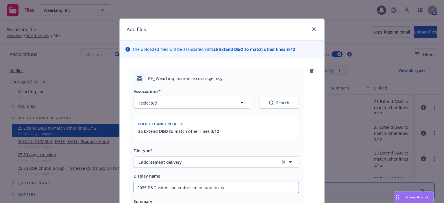
type textarea "x"
type input "2025 D&O extension endorsement and invoice"
type textarea "x"
type input "2025 D&O extension endorsement and invoice"
type textarea "x"
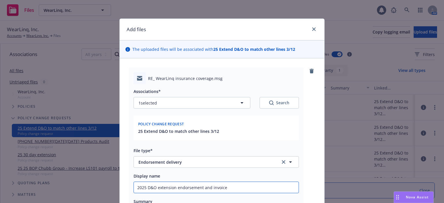
type input "2025 D&O extension endorsement and invoice d"
type textarea "x"
type input "2025 D&O extension endorsement and invoice de"
type textarea "x"
type input "2025 D&O extension endorsement and invoice del"
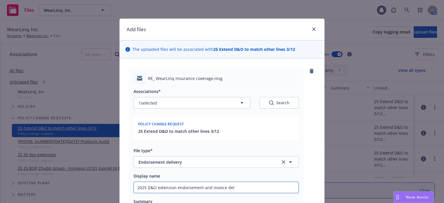
type textarea "x"
type input "2025 D&O extension endorsement and invoice deli"
type textarea "x"
type input "2025 D&O extension endorsement and invoice deliv"
type textarea "x"
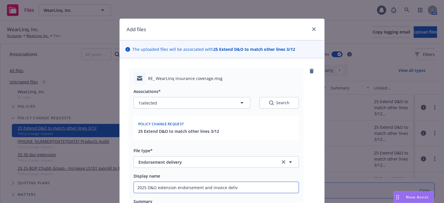
type input "2025 D&O extension endorsement and invoice delive"
type textarea "x"
type input "2025 D&O extension endorsement and invoice deliver"
type textarea "x"
type input "2025 D&O extension endorsement and invoice deliver"
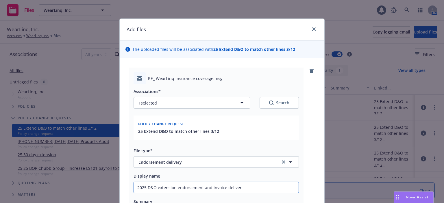
type textarea "x"
type input "2025 D&O extension endorsement and invoice deliver E"
type textarea "x"
type input "2025 D&O extension endorsement and invoice deliver EM"
type textarea "x"
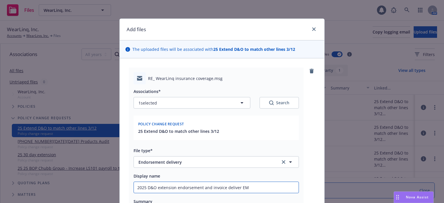
type input "2025 D&O extension endorsement and invoice deliver EM"
type textarea "x"
type input "2025 D&O extension endorsement and invoice deliver EM to"
type textarea "x"
type input "2025 D&O extension endorsement and invoice deliver EM to"
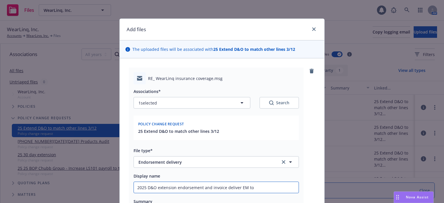
type textarea "x"
type input "2025 D&O extension endorsement and invoice deliver EM to I"
type textarea "x"
type input "2025 D&O extension endorsement and invoice deliver EM to IN"
type textarea "x"
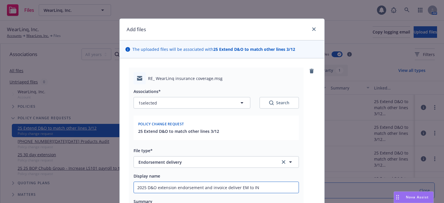
type input "2025 D&O extension endorsement and invoice deliver EM to INS"
type textarea "x"
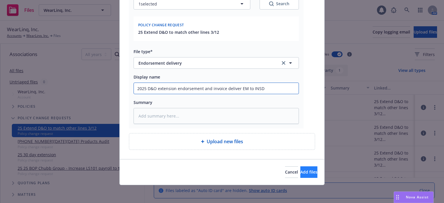
type input "2025 D&O extension endorsement and invoice deliver EM to INSD"
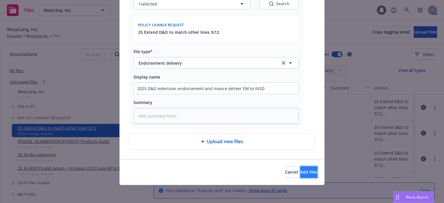
click at [300, 173] on span "Add files" at bounding box center [308, 171] width 17 height 5
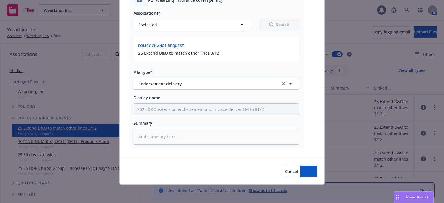
scroll to position [78, 0]
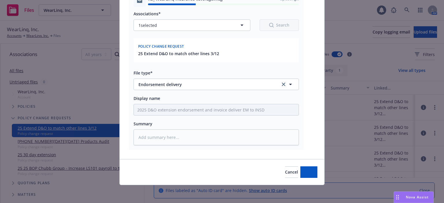
type textarea "x"
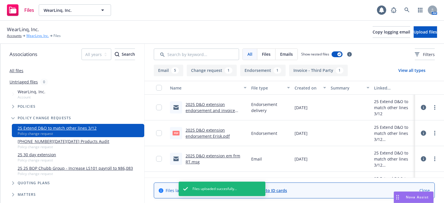
click at [38, 36] on link "WearLinq, Inc." at bounding box center [37, 35] width 23 height 5
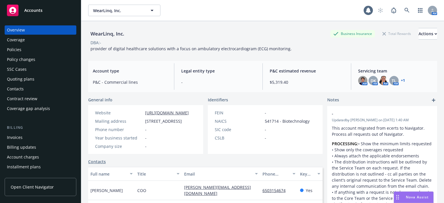
click at [35, 49] on div "Policies" at bounding box center [40, 49] width 67 height 9
